Goal: Go to known website: Access a specific website the user already knows

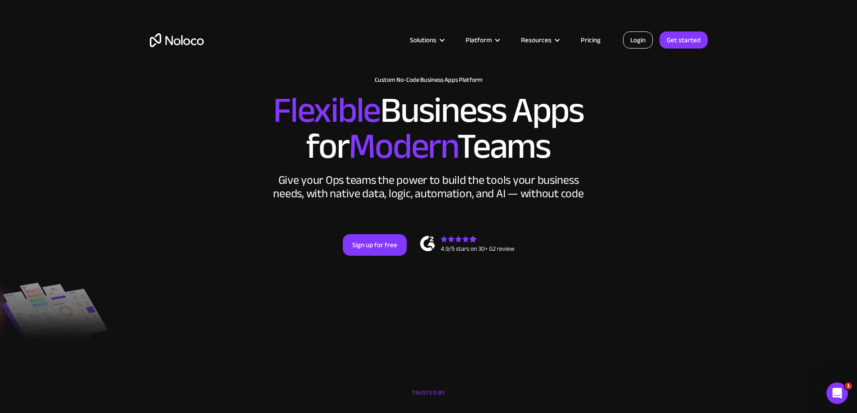
click at [425, 39] on link "Login" at bounding box center [638, 39] width 30 height 17
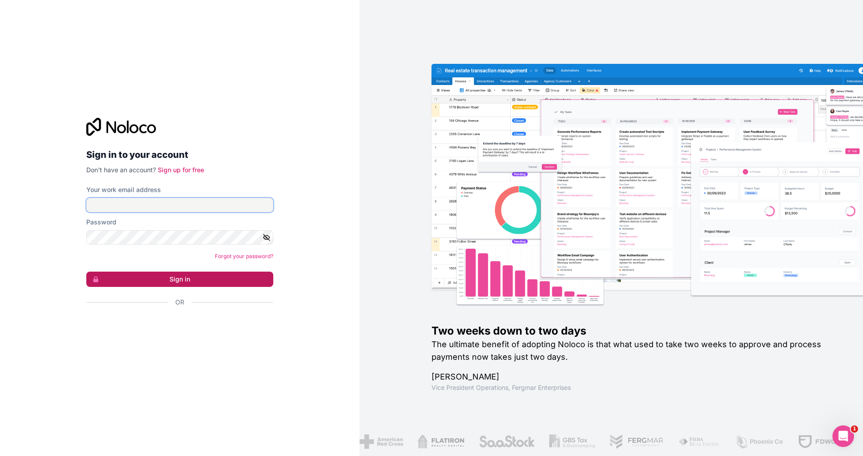
type input "selpa@selpasemicom.com"
click at [181, 276] on button "Sign in" at bounding box center [179, 279] width 187 height 15
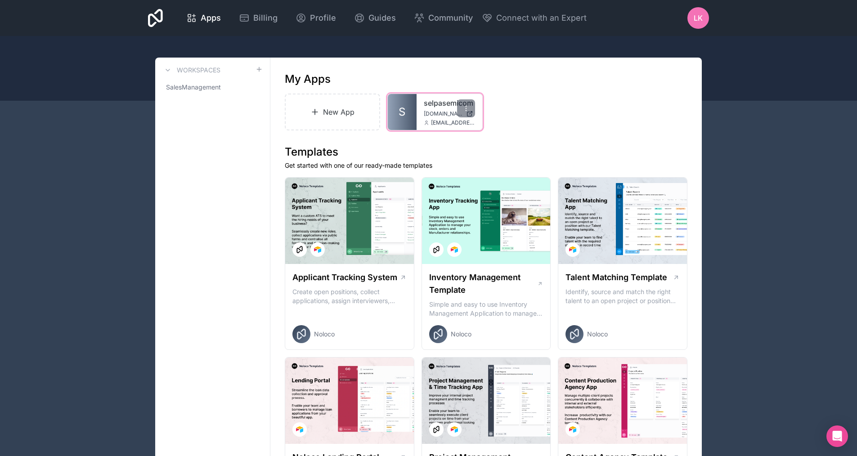
click at [453, 97] on div "selpasemicom selpasemicom.noloco.co selpa@selpasemicom.com" at bounding box center [449, 112] width 66 height 36
click at [462, 106] on icon at bounding box center [465, 108] width 7 height 7
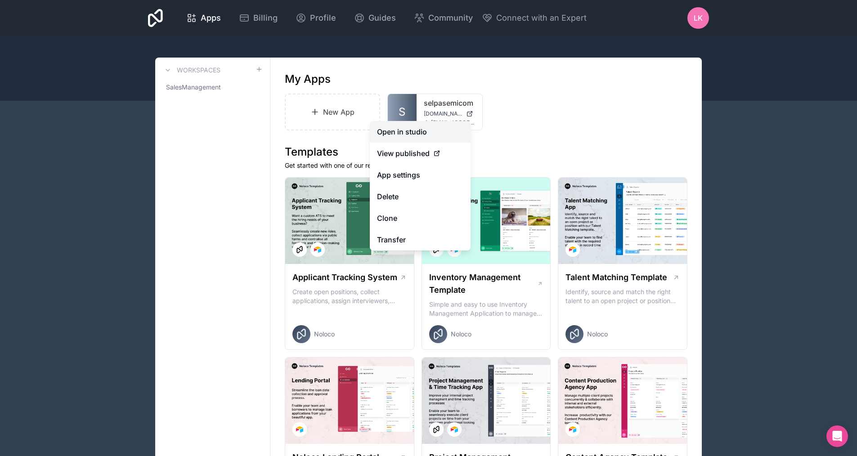
click at [417, 130] on link "Open in studio" at bounding box center [420, 132] width 101 height 22
